Goal: Transaction & Acquisition: Obtain resource

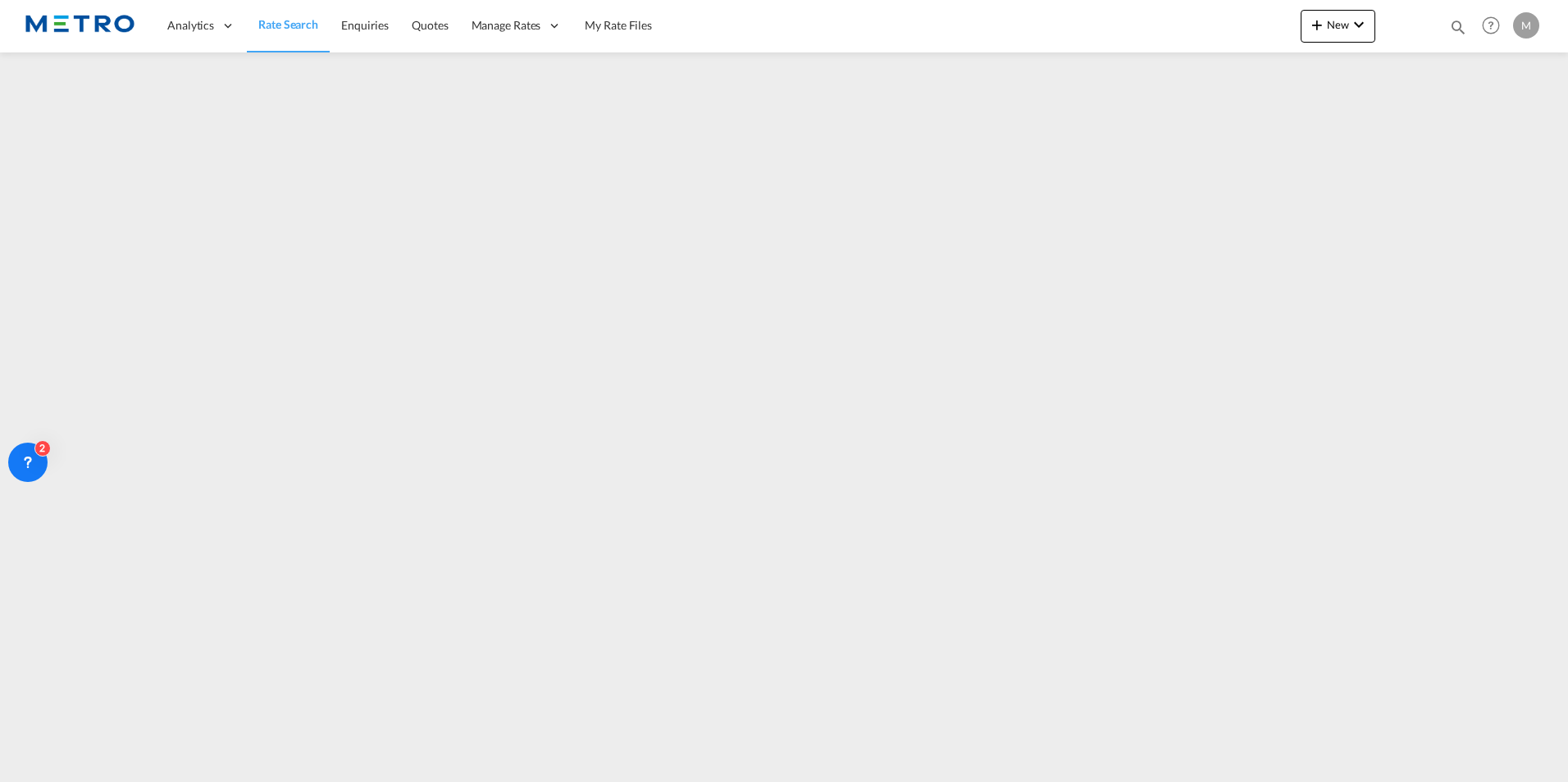
click at [279, 21] on span "Rate Search" at bounding box center [288, 24] width 60 height 14
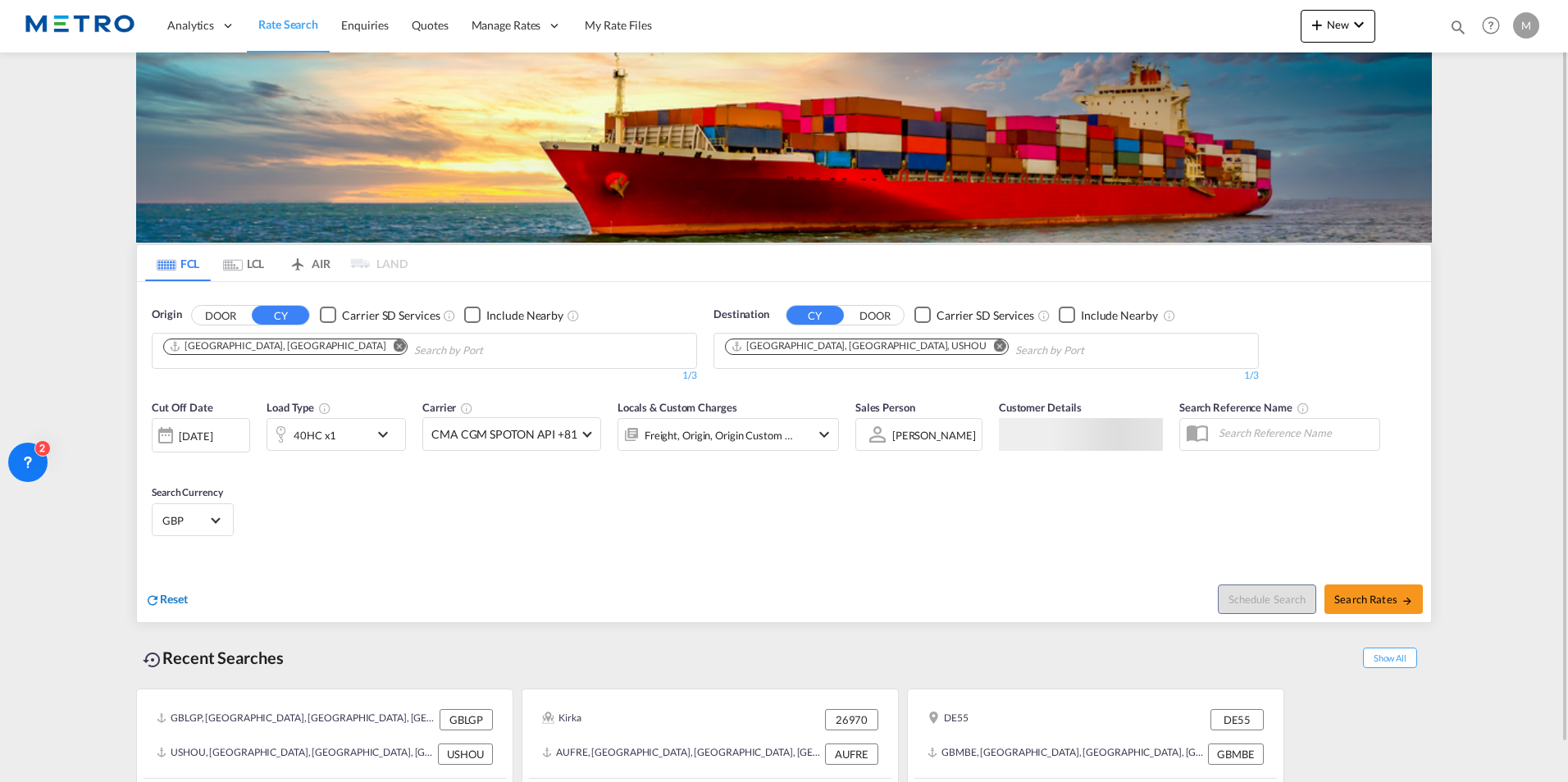
click at [182, 601] on span "Reset" at bounding box center [174, 598] width 28 height 14
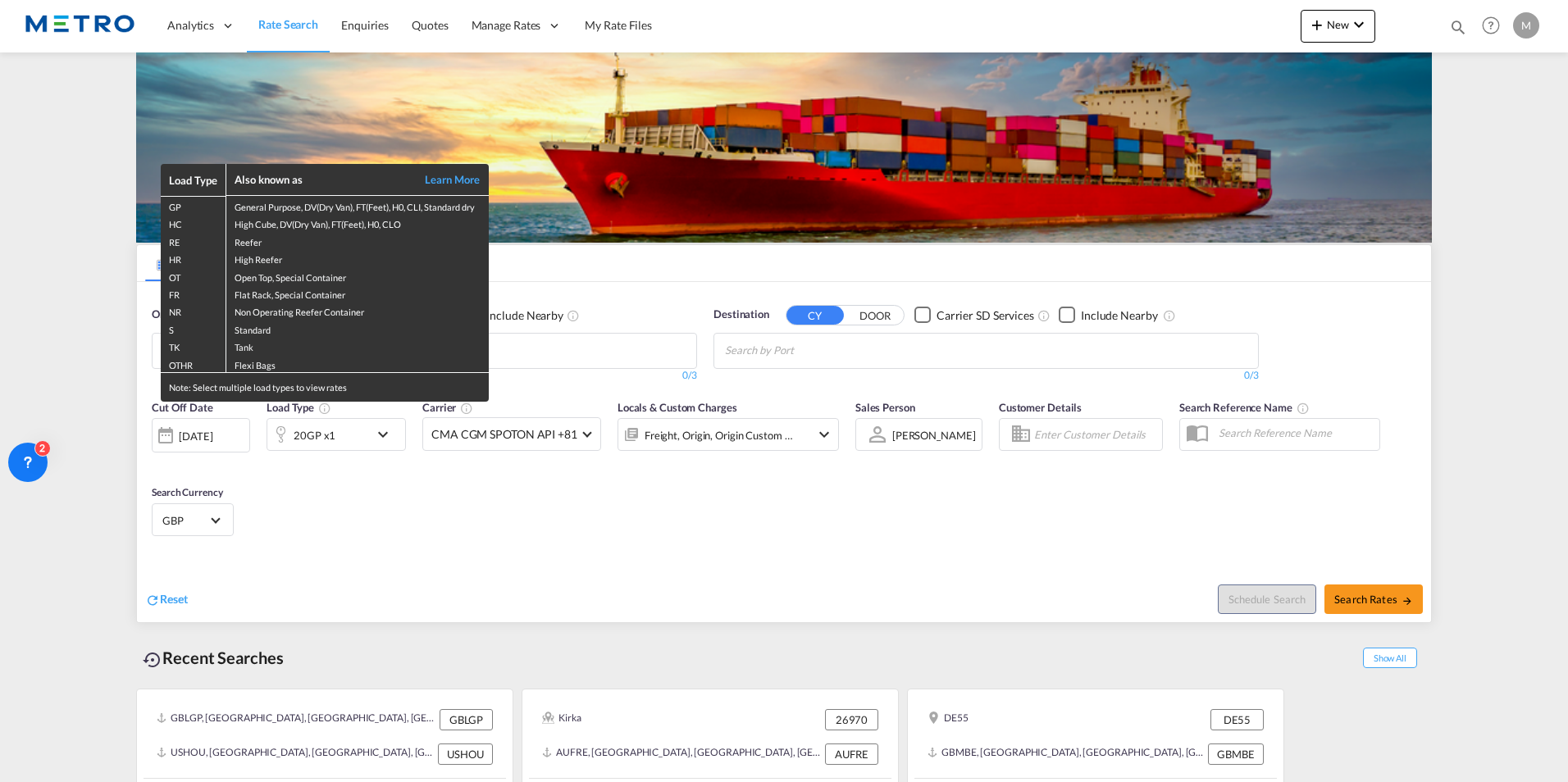
click at [768, 577] on div "Load Type Also known as Learn More GP General Purpose, DV(Dry Van), FT(Feet), H…" at bounding box center [784, 391] width 1568 height 782
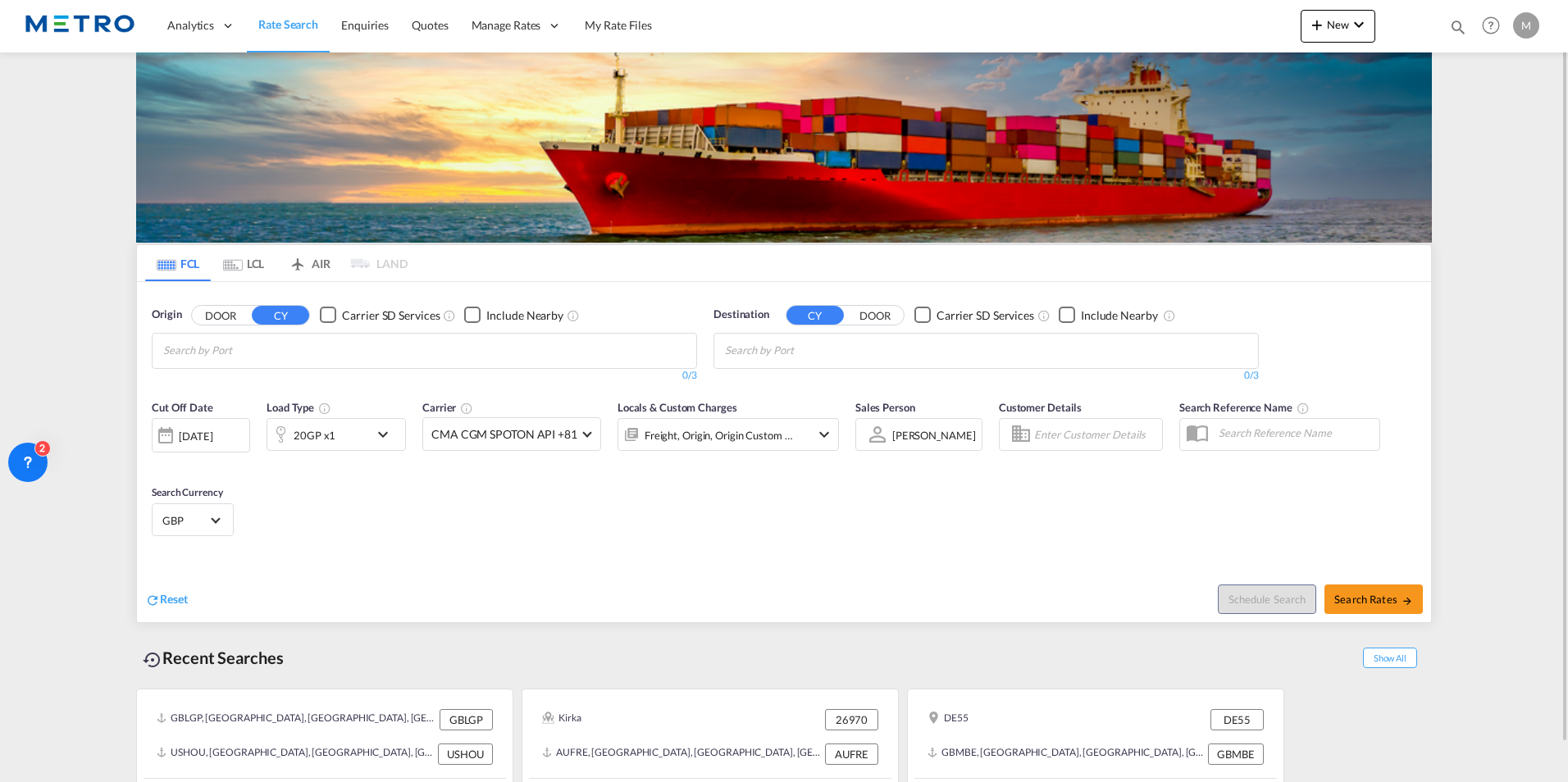
click at [210, 315] on button "DOOR" at bounding box center [220, 315] width 58 height 19
click at [280, 353] on input "Chips input." at bounding box center [242, 351] width 156 height 26
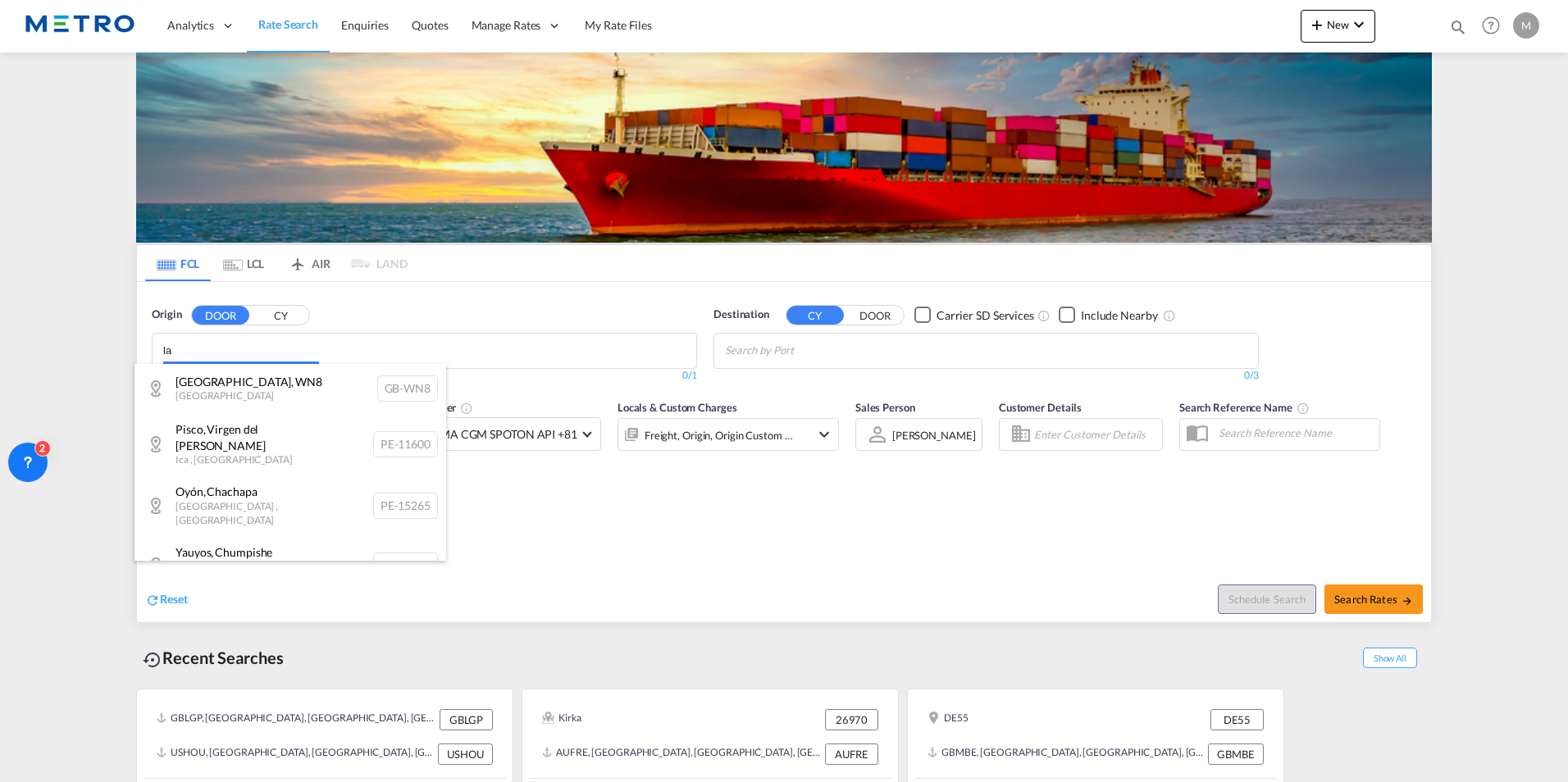
type input "l"
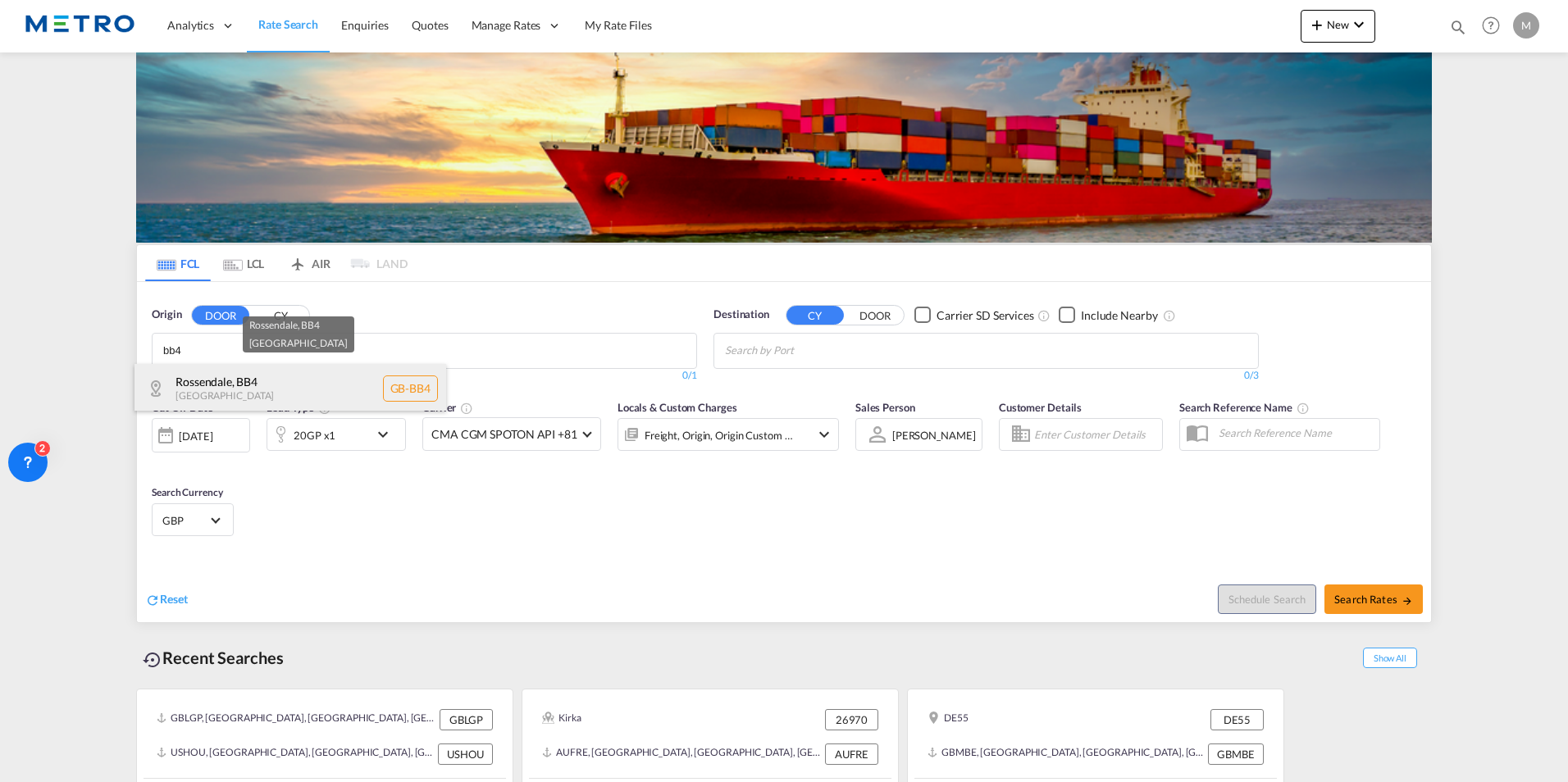
type input "bb4"
click at [270, 396] on div "Rossendale , BB4 [GEOGRAPHIC_DATA] [GEOGRAPHIC_DATA]-BB4" at bounding box center [290, 389] width 311 height 49
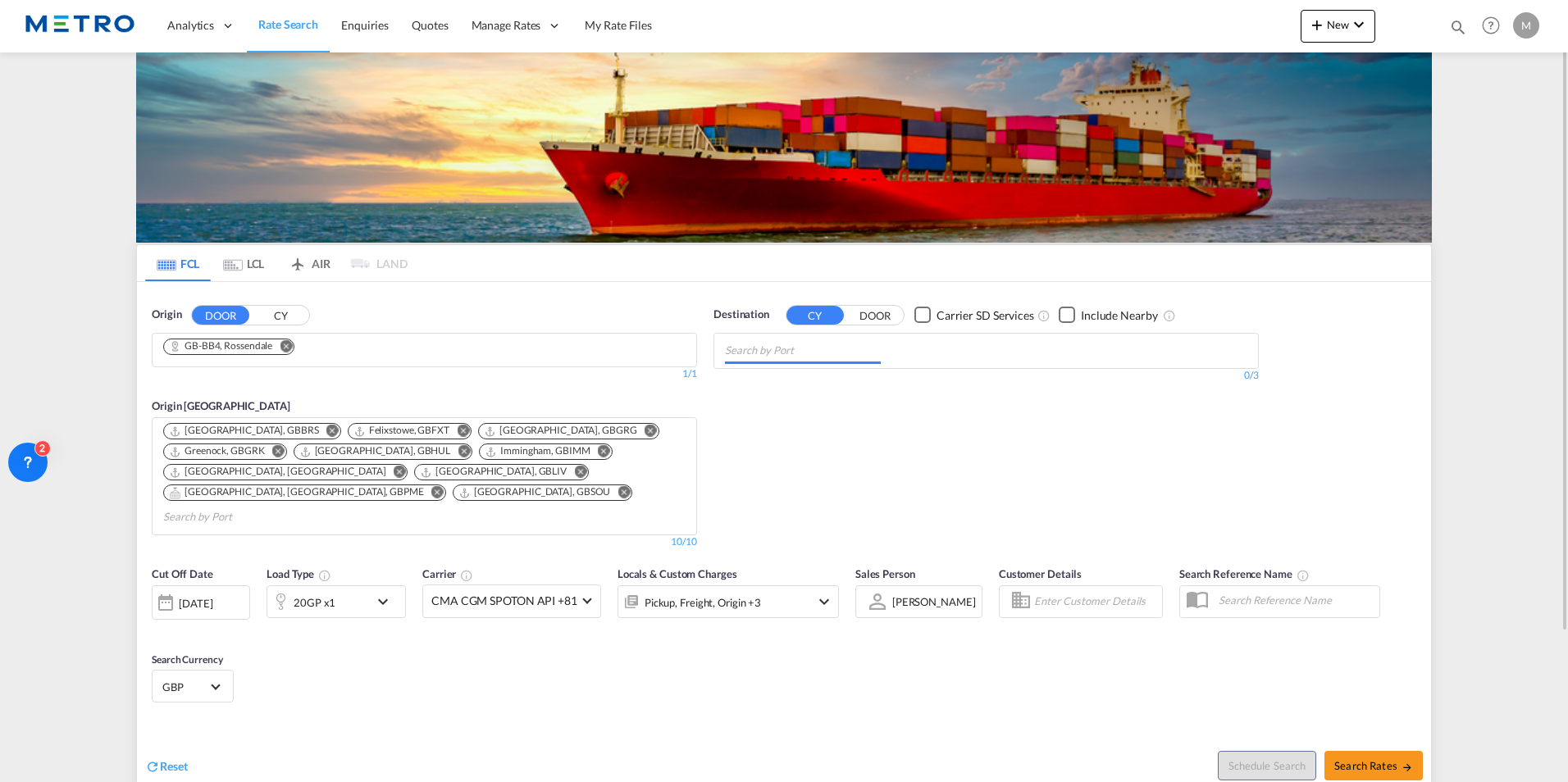
click at [789, 355] on input "Chips input." at bounding box center [803, 351] width 156 height 26
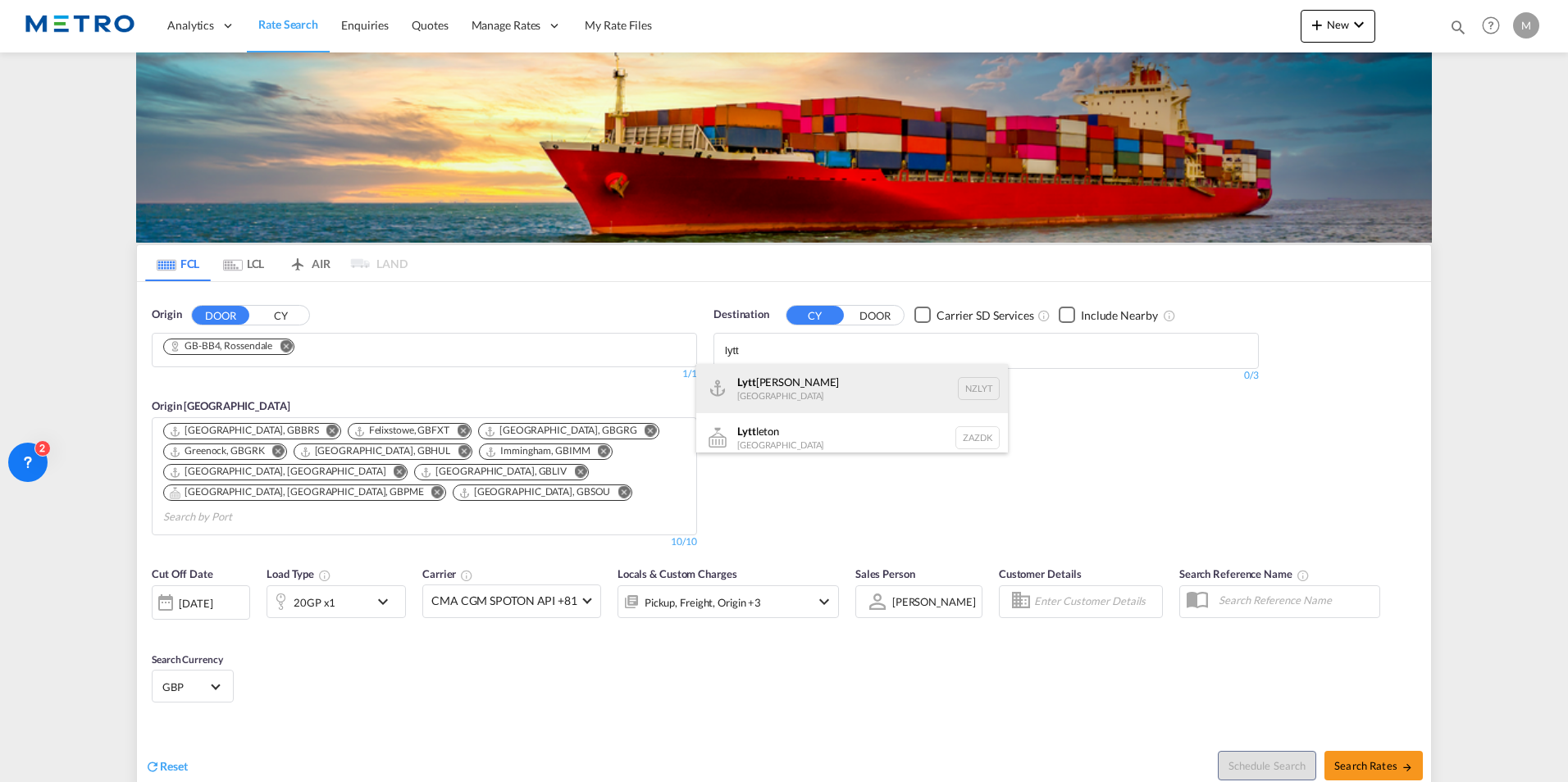
type input "lytt"
click at [759, 393] on div "[PERSON_NAME] [GEOGRAPHIC_DATA] NZLYT" at bounding box center [851, 389] width 311 height 49
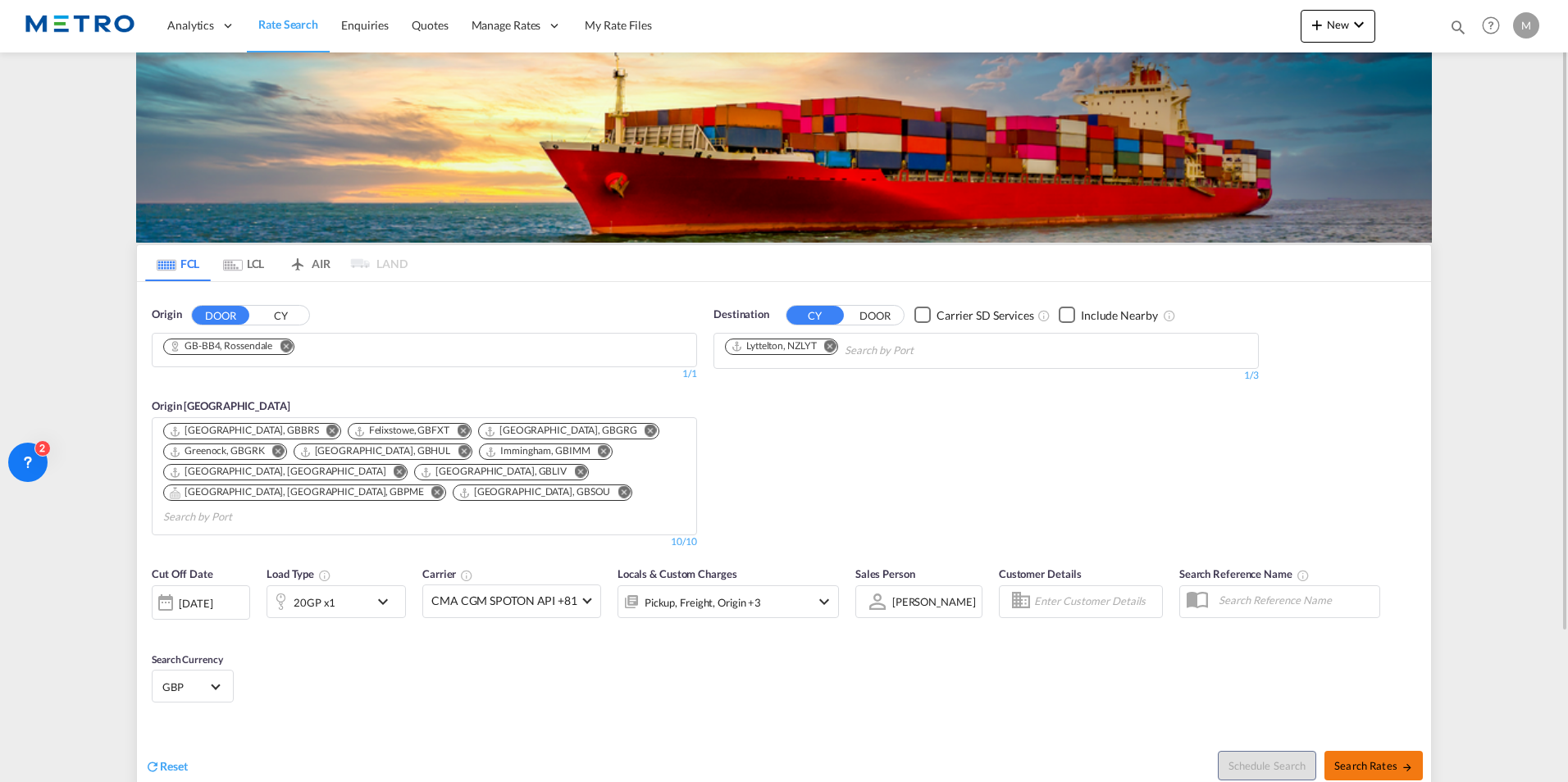
click at [1370, 759] on span "Search Rates" at bounding box center [1373, 766] width 79 height 13
type input "BB4 to NZLYT / [DATE]"
